Goal: Connect with others: Connect with other users

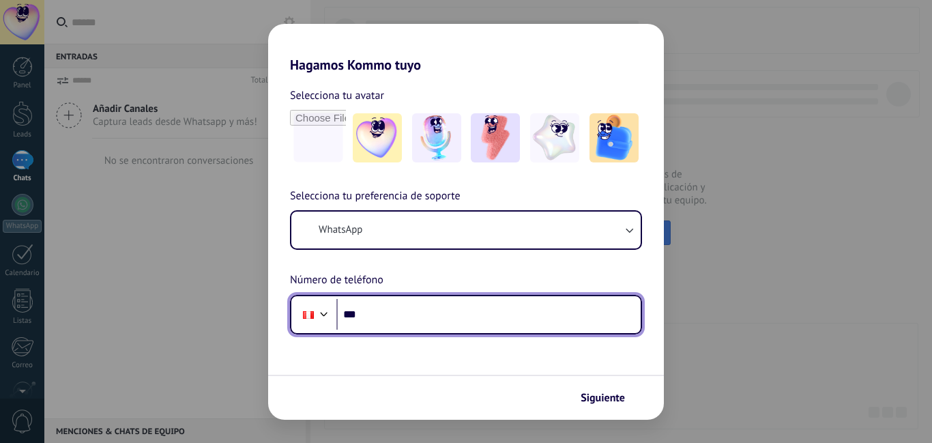
click at [429, 302] on input "***" at bounding box center [488, 314] width 304 height 31
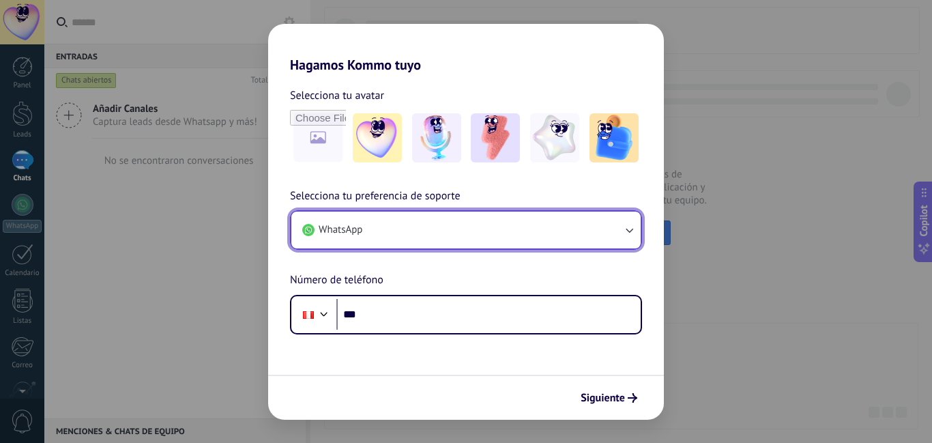
click at [587, 229] on button "WhatsApp" at bounding box center [465, 229] width 349 height 37
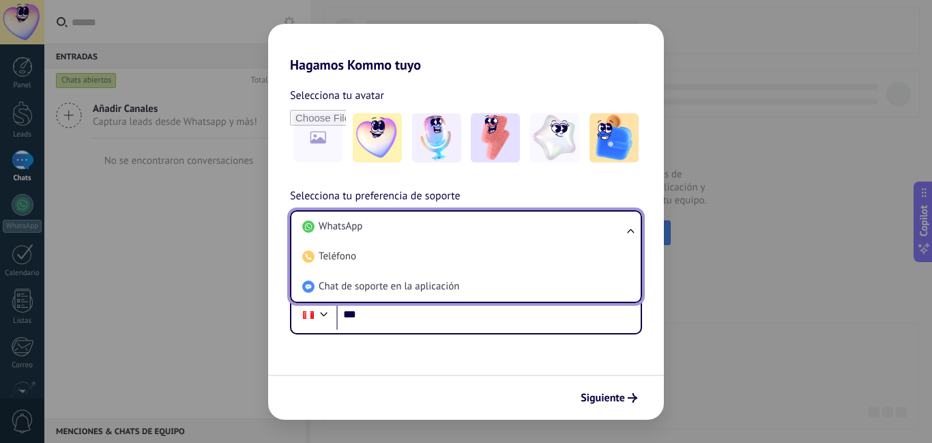
click at [587, 229] on li "WhatsApp" at bounding box center [463, 226] width 333 height 30
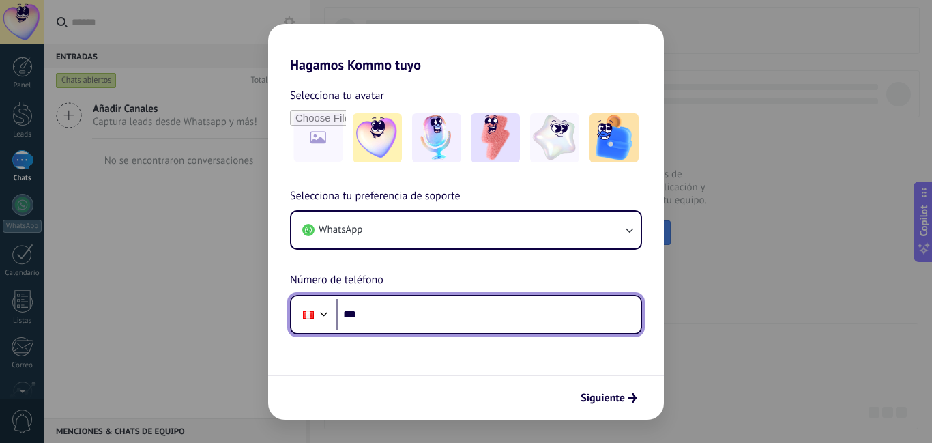
click at [450, 309] on input "***" at bounding box center [488, 314] width 304 height 31
type input "**********"
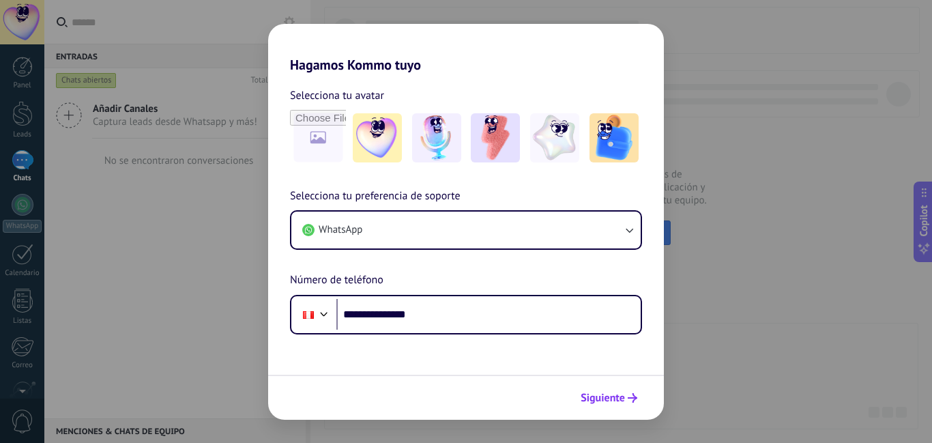
click at [604, 406] on button "Siguiente" at bounding box center [608, 397] width 69 height 23
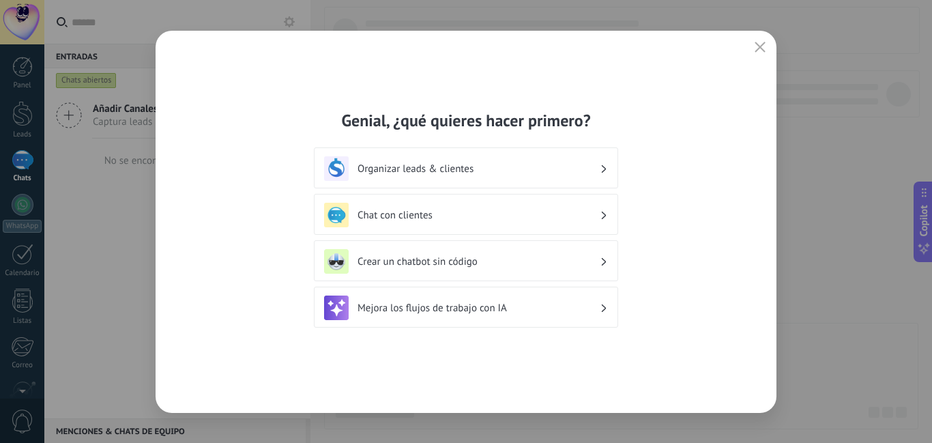
click at [603, 170] on icon at bounding box center [604, 168] width 5 height 8
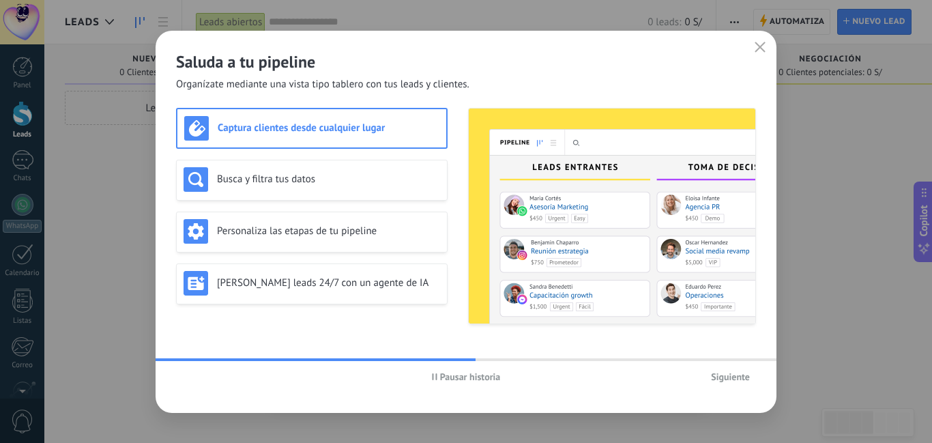
click at [308, 116] on div "Captura clientes desde cualquier lugar" at bounding box center [311, 128] width 255 height 25
click at [735, 375] on span "Siguiente" at bounding box center [730, 377] width 39 height 10
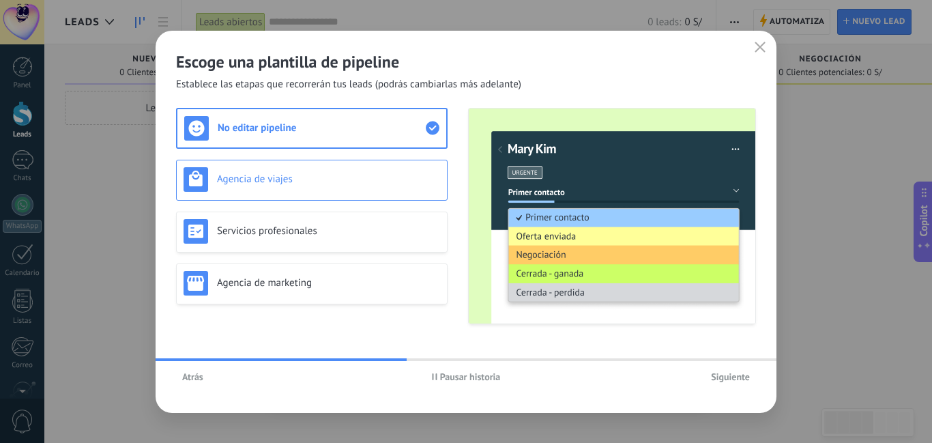
click at [291, 171] on div "Agencia de viajes" at bounding box center [312, 179] width 257 height 25
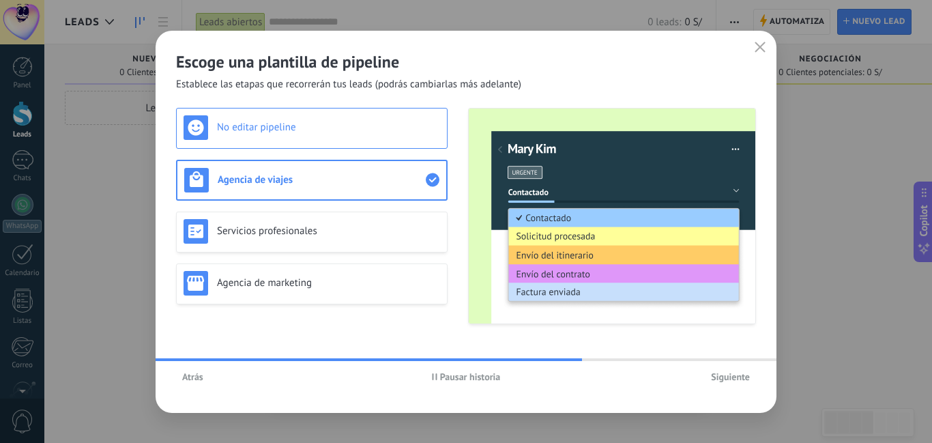
click at [294, 130] on h3 "No editar pipeline" at bounding box center [328, 127] width 223 height 13
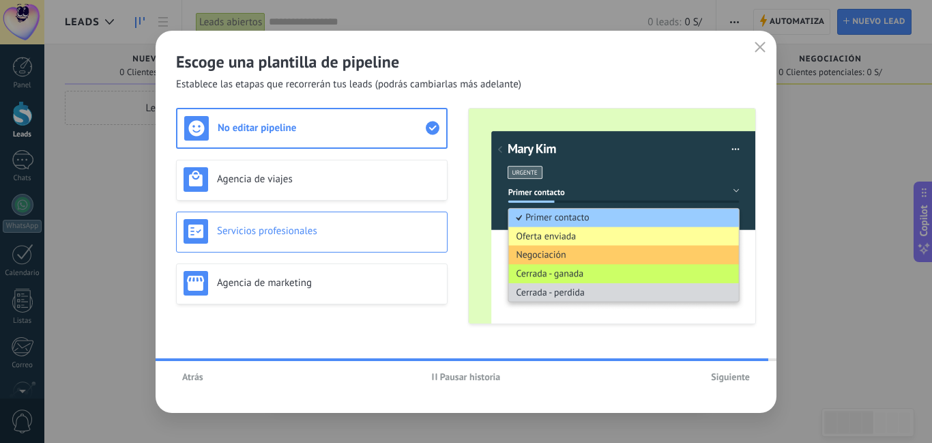
click at [327, 237] on h3 "Servicios profesionales" at bounding box center [328, 230] width 223 height 13
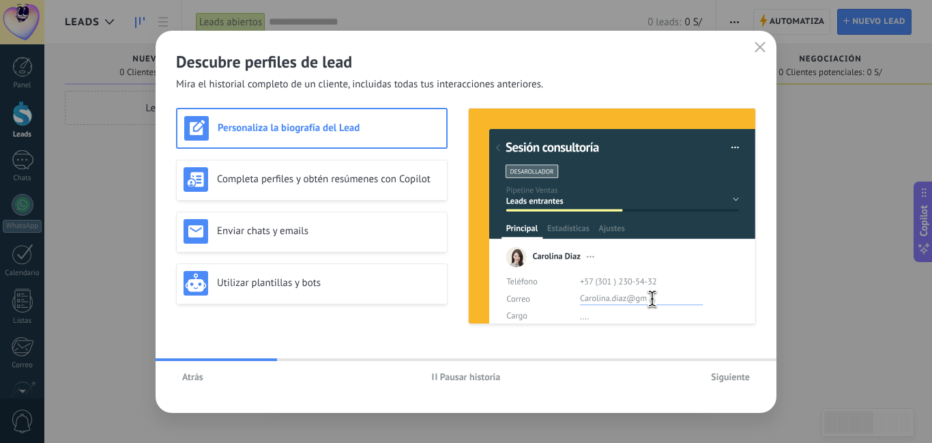
click at [193, 385] on button "Atrás" at bounding box center [192, 376] width 33 height 20
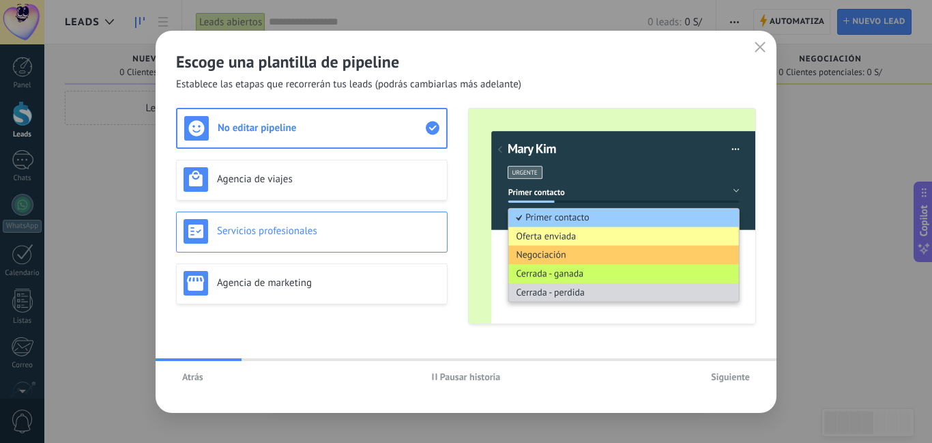
click at [304, 237] on div "Servicios profesionales" at bounding box center [312, 231] width 257 height 25
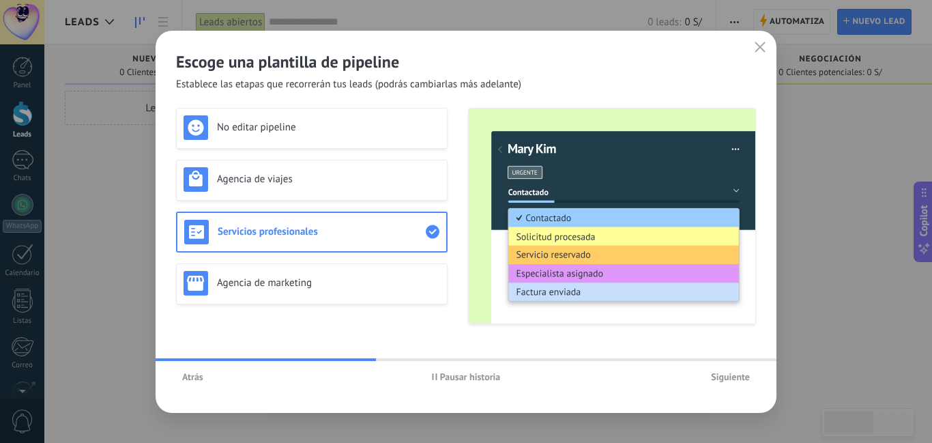
click at [737, 375] on span "Siguiente" at bounding box center [730, 377] width 39 height 10
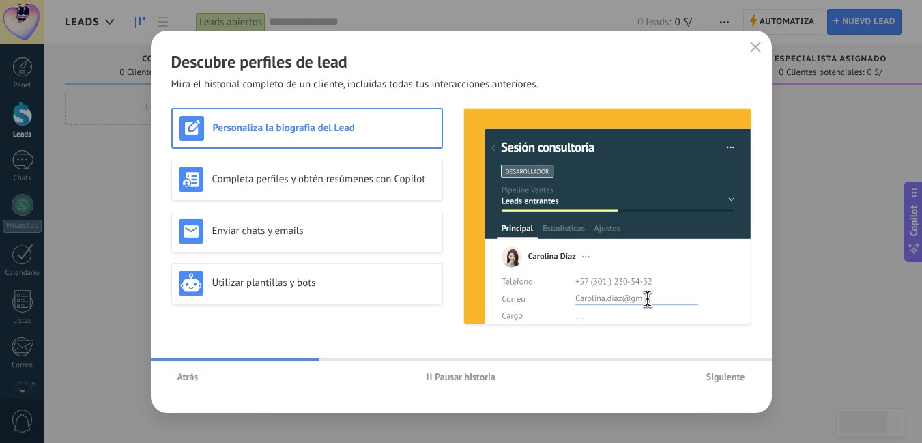
click at [723, 379] on span "Siguiente" at bounding box center [725, 377] width 39 height 10
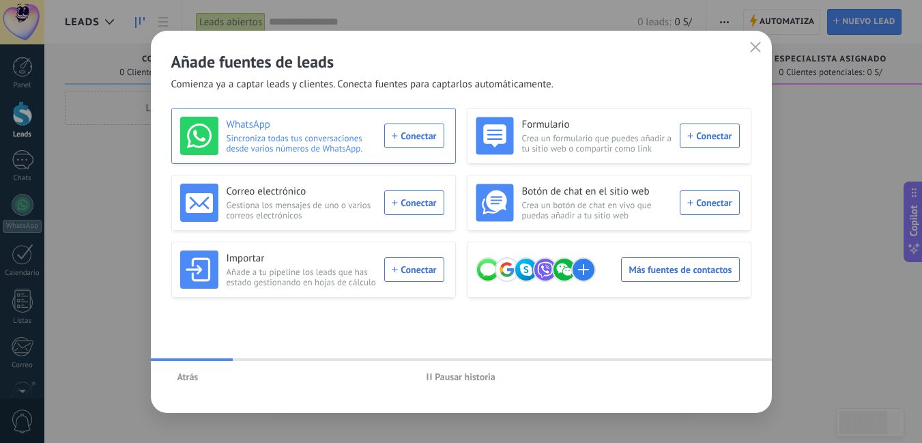
click at [417, 127] on div "WhatsApp Sincroniza todas tus conversaciones desde varios números de WhatsApp. …" at bounding box center [312, 136] width 264 height 38
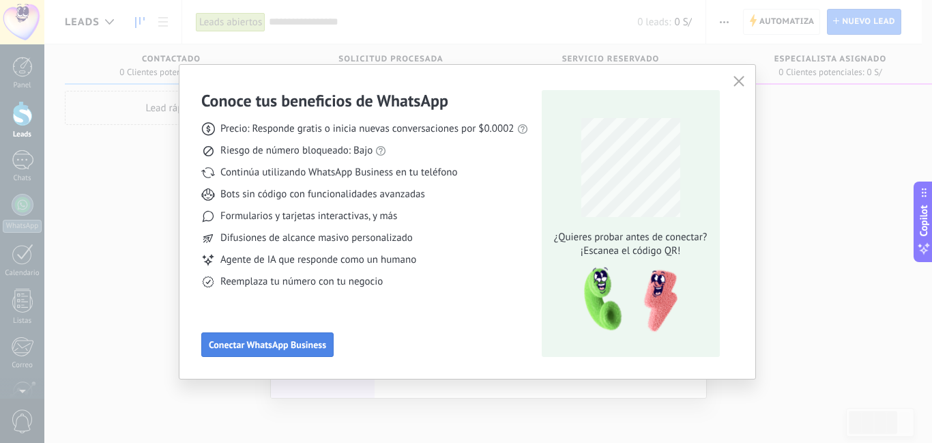
click at [287, 340] on span "Conectar WhatsApp Business" at bounding box center [267, 345] width 117 height 10
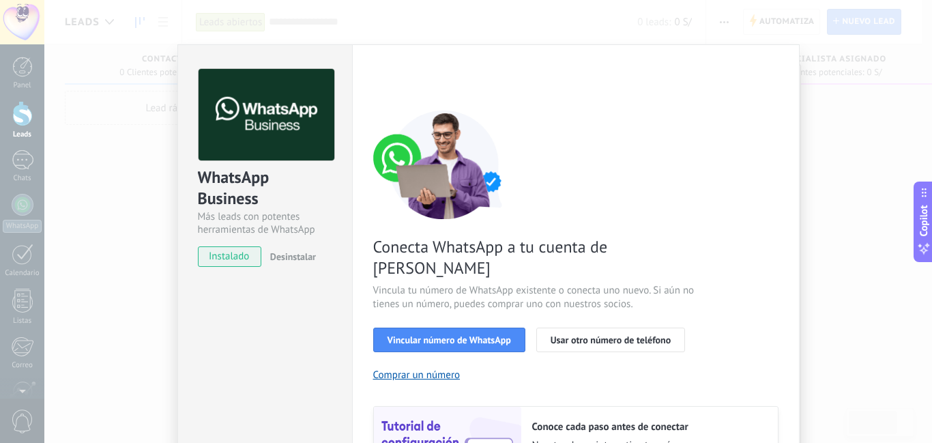
scroll to position [136, 0]
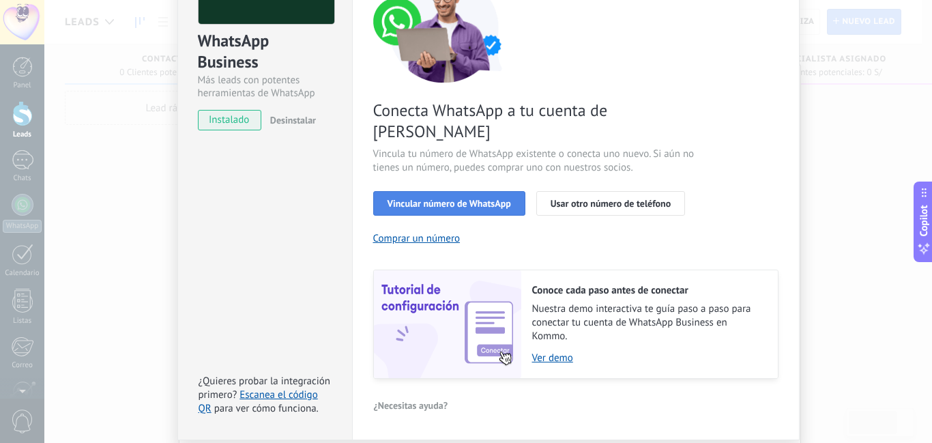
click at [447, 199] on span "Vincular número de WhatsApp" at bounding box center [449, 204] width 123 height 10
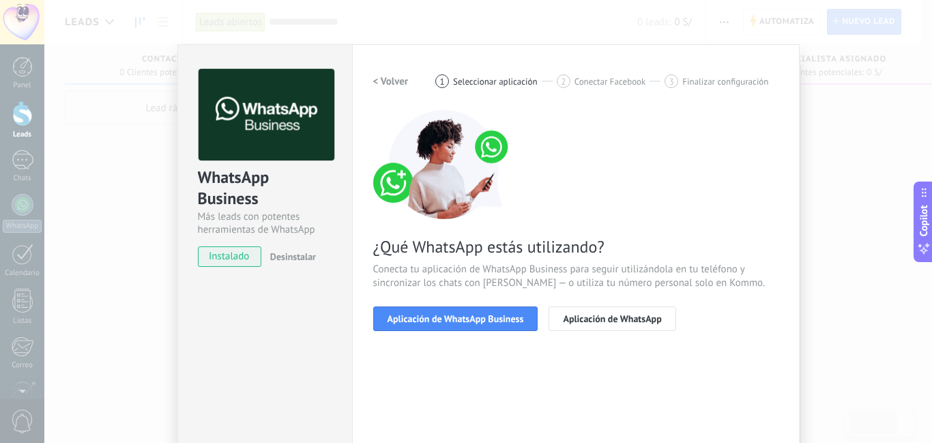
scroll to position [123, 0]
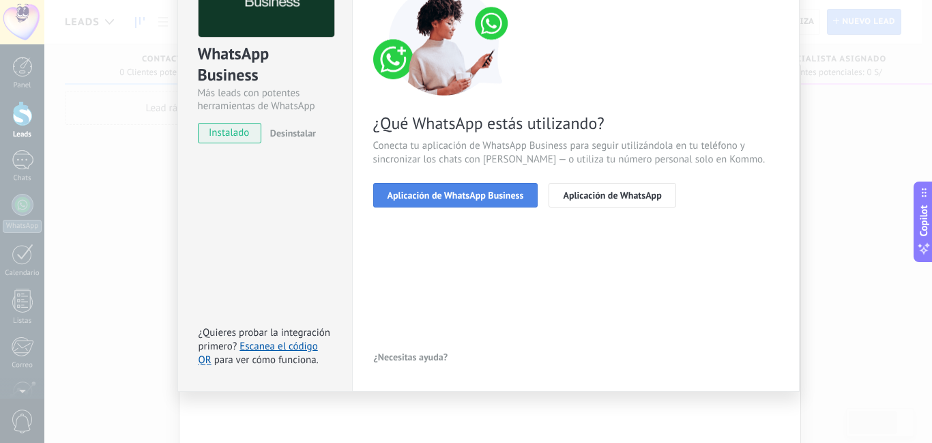
click at [486, 198] on span "Aplicación de WhatsApp Business" at bounding box center [456, 195] width 136 height 10
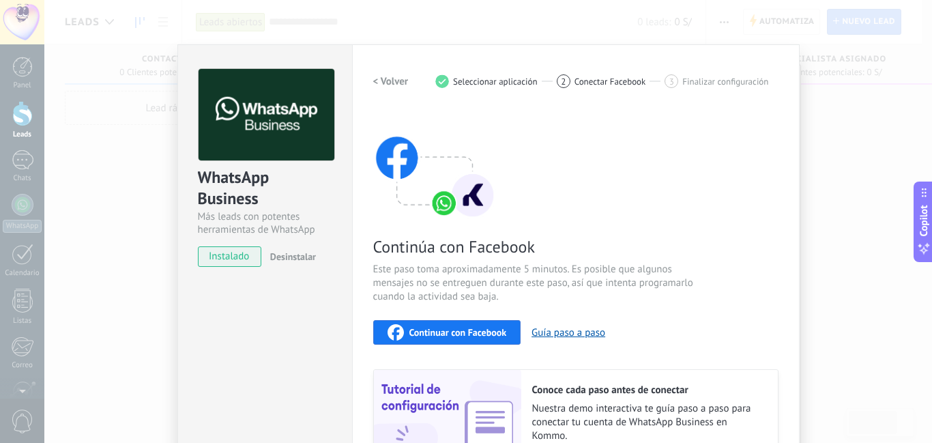
scroll to position [136, 0]
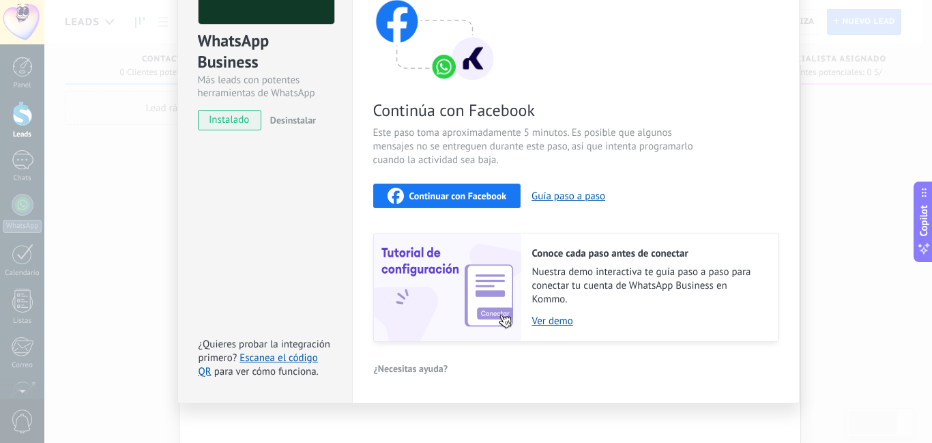
click at [224, 115] on span "instalado" at bounding box center [230, 120] width 62 height 20
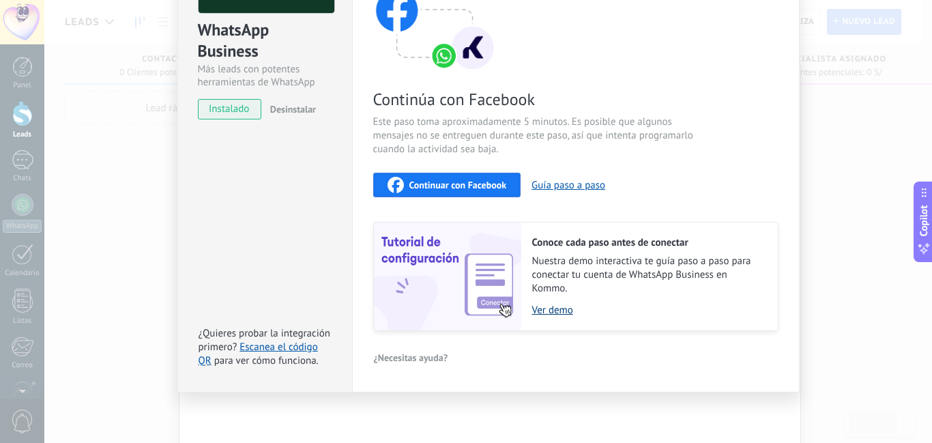
click at [556, 308] on link "Ver demo" at bounding box center [648, 310] width 232 height 13
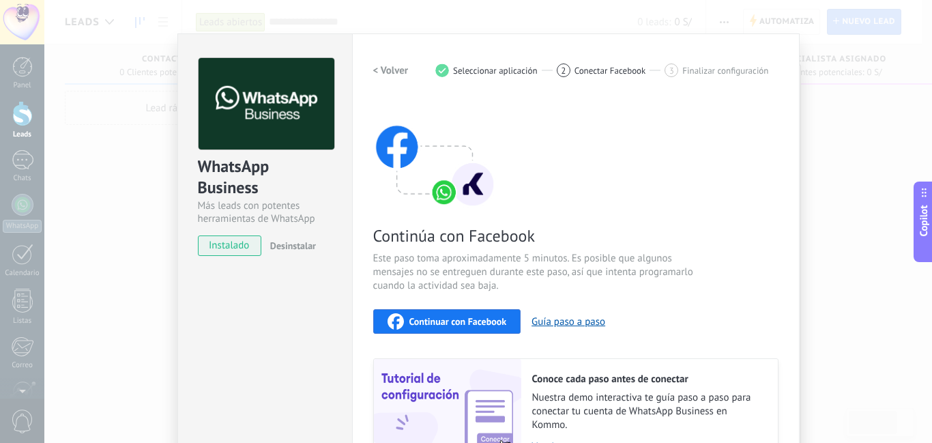
scroll to position [0, 0]
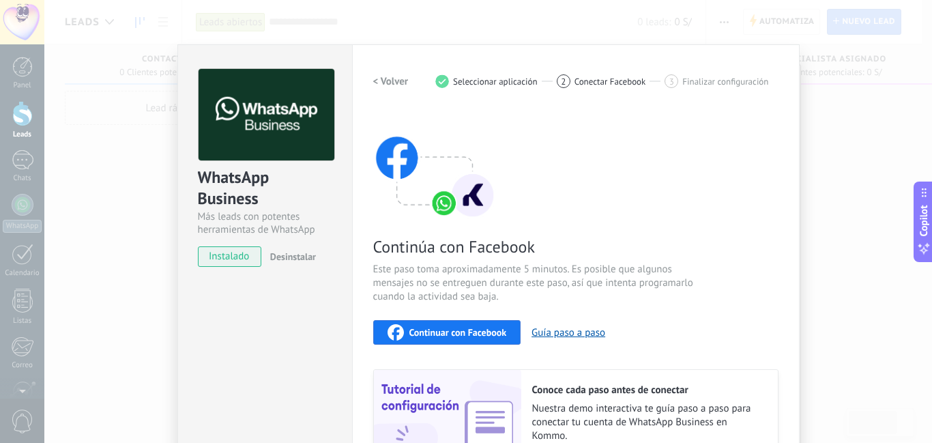
click at [478, 331] on span "Continuar con Facebook" at bounding box center [458, 332] width 98 height 10
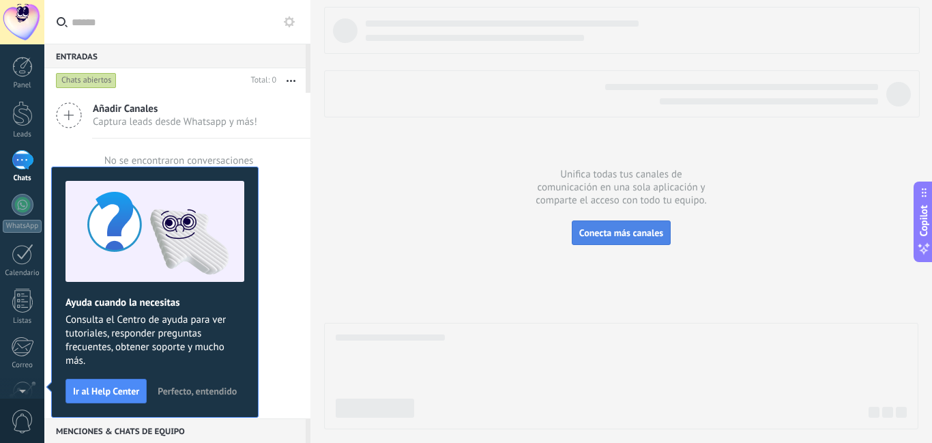
click at [608, 233] on span "Conecta más canales" at bounding box center [621, 233] width 84 height 12
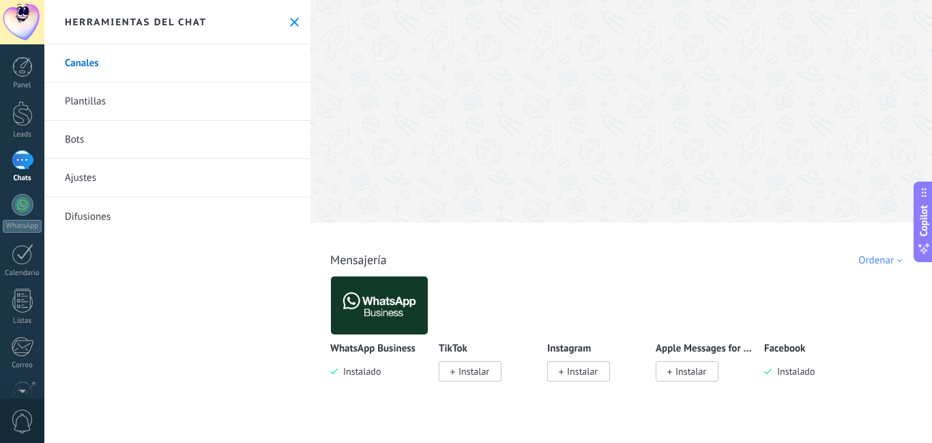
scroll to position [68, 0]
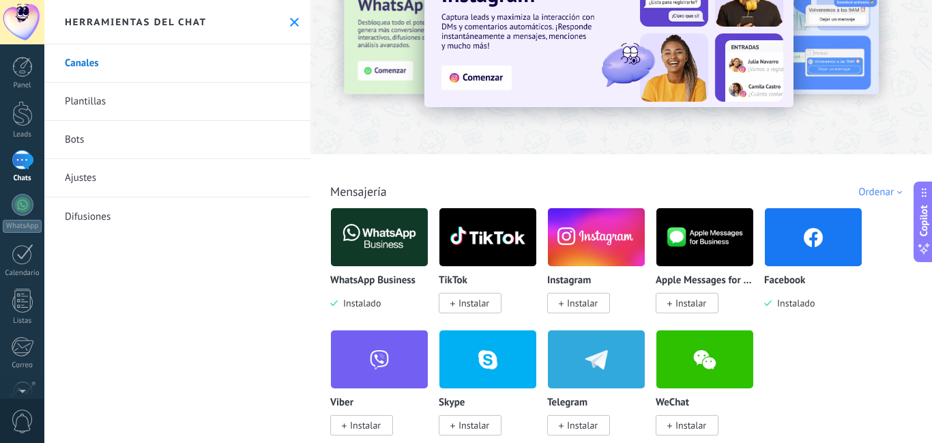
click at [388, 249] on img at bounding box center [379, 237] width 97 height 66
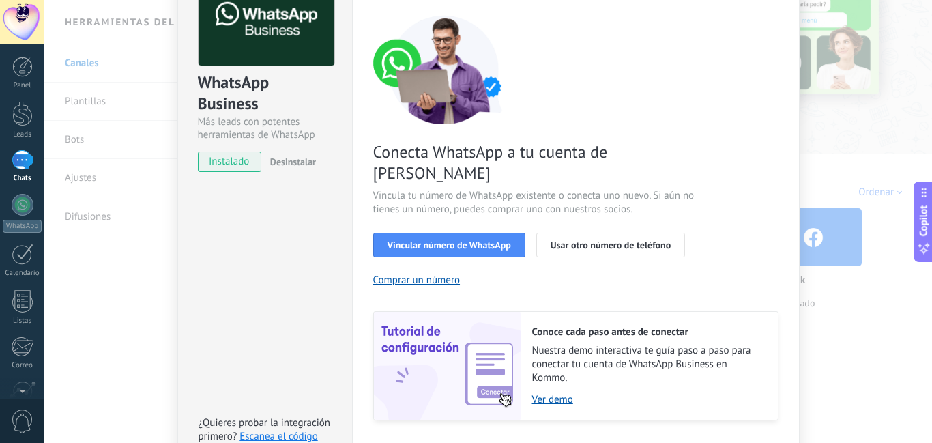
scroll to position [163, 0]
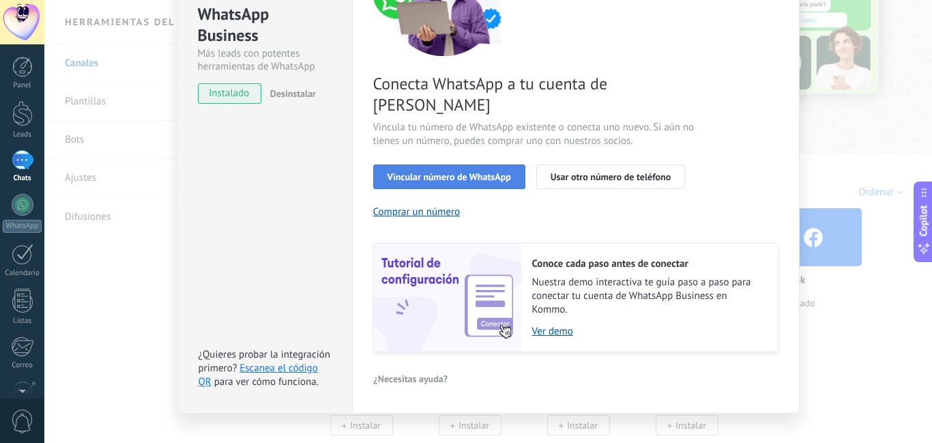
click at [458, 164] on button "Vincular número de WhatsApp" at bounding box center [449, 176] width 152 height 25
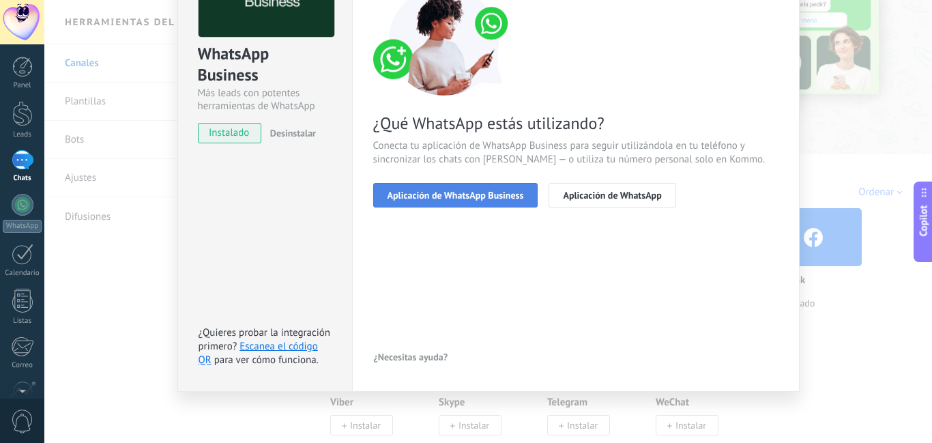
click at [483, 201] on button "Aplicación de WhatsApp Business" at bounding box center [455, 195] width 165 height 25
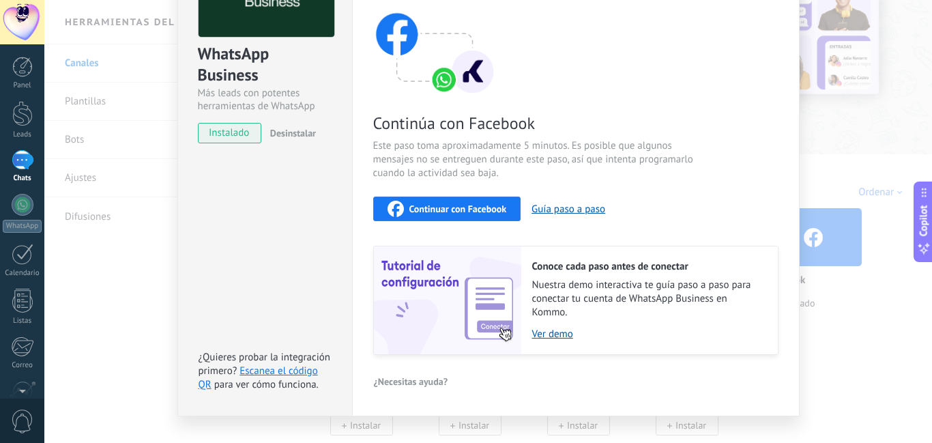
scroll to position [147, 0]
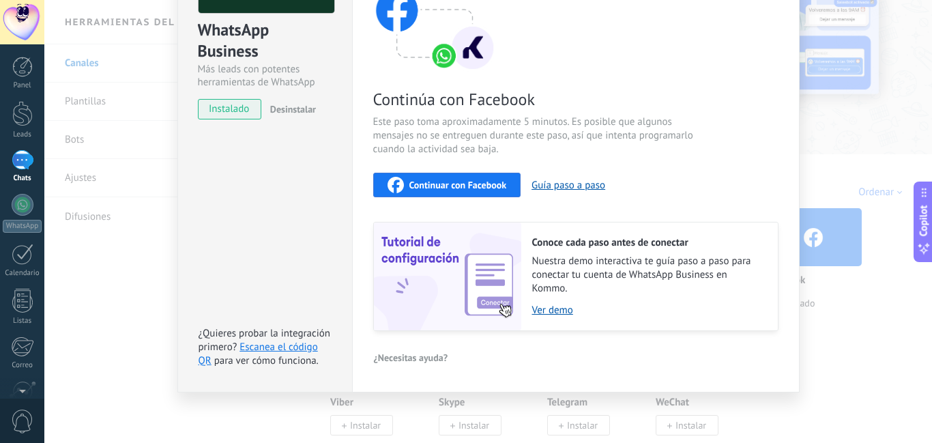
drag, startPoint x: 542, startPoint y: 307, endPoint x: 566, endPoint y: 317, distance: 26.0
click at [543, 307] on link "Ver demo" at bounding box center [648, 310] width 232 height 13
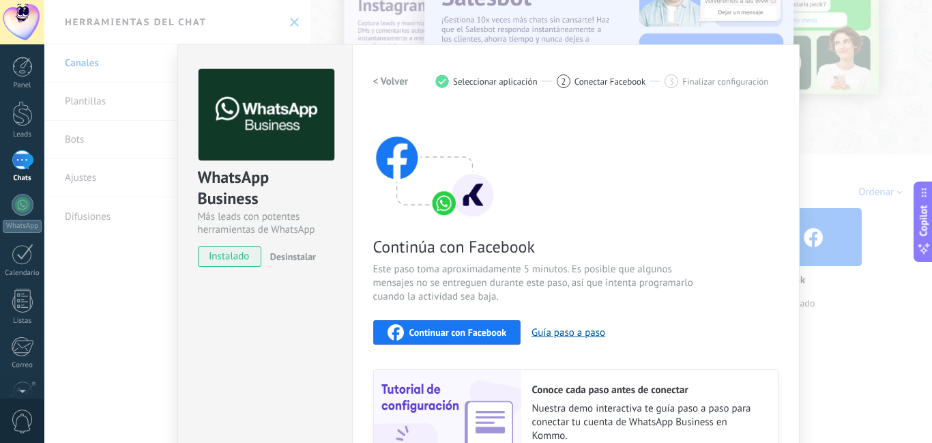
scroll to position [136, 0]
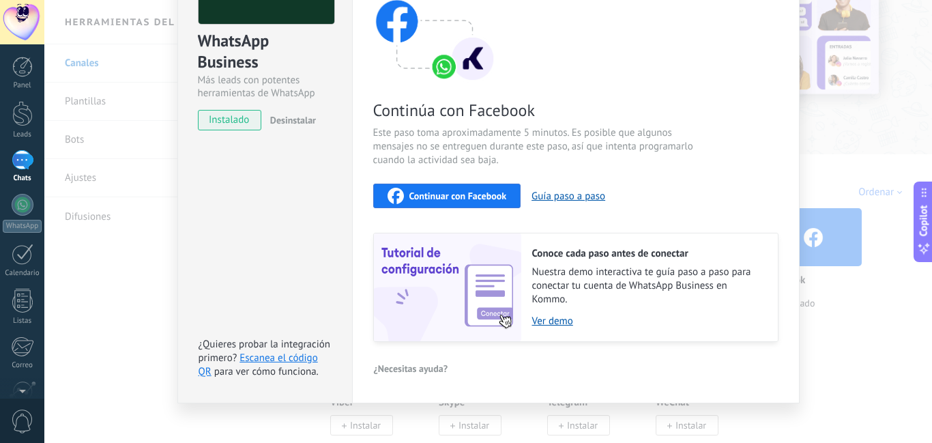
click at [478, 198] on span "Continuar con Facebook" at bounding box center [458, 196] width 98 height 10
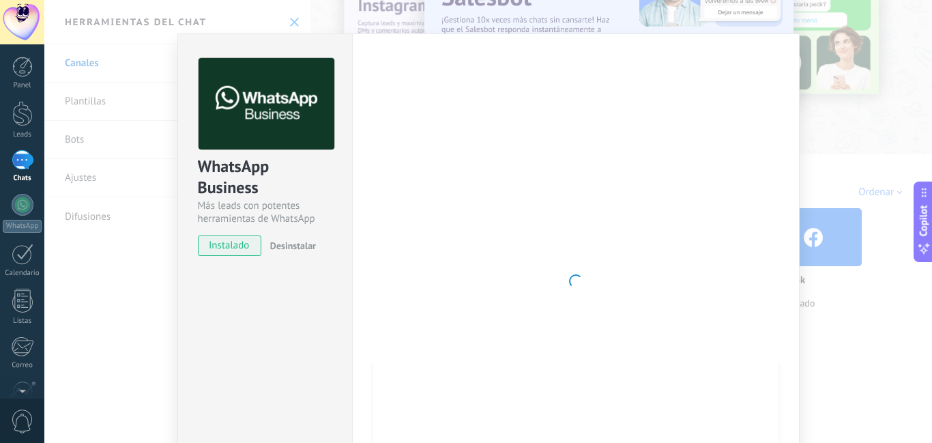
scroll to position [0, 0]
